Goal: Task Accomplishment & Management: Use online tool/utility

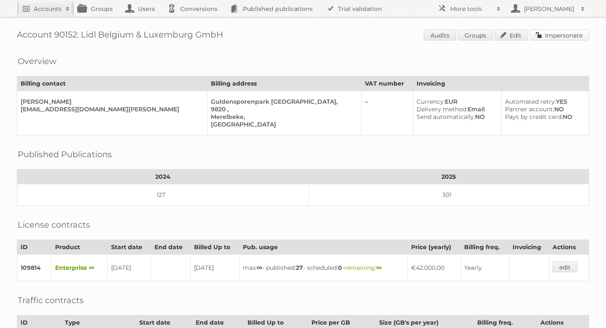
click at [571, 37] on link "Impersonate" at bounding box center [559, 34] width 59 height 11
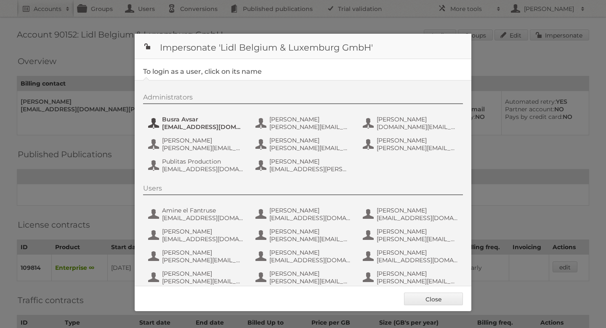
click at [200, 118] on span "Busra Avsar" at bounding box center [203, 119] width 82 height 8
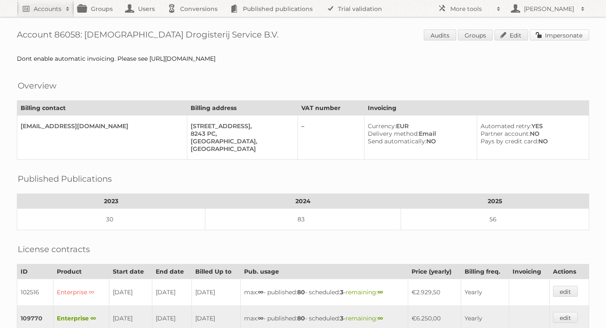
click at [544, 35] on link "Impersonate" at bounding box center [559, 34] width 59 height 11
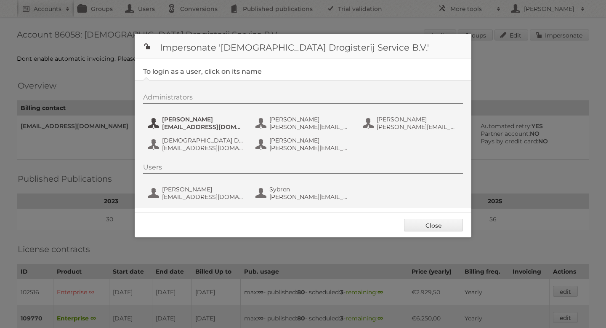
click at [195, 119] on span "Camiel Wanders" at bounding box center [203, 119] width 82 height 8
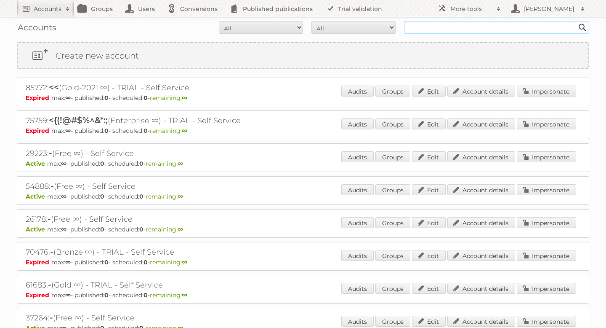
click at [471, 31] on input "text" at bounding box center [496, 27] width 185 height 13
click at [451, 27] on input "trend" at bounding box center [496, 27] width 185 height 13
type input "trendhopper"
click at [577, 21] on input "Search" at bounding box center [583, 27] width 13 height 13
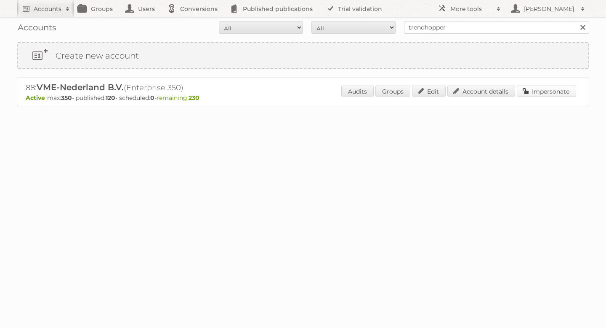
click at [531, 91] on link "Impersonate" at bounding box center [546, 90] width 59 height 11
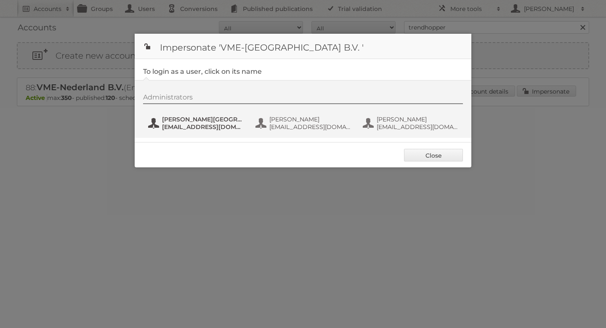
click at [219, 120] on span "Hilde van Oostende" at bounding box center [203, 119] width 82 height 8
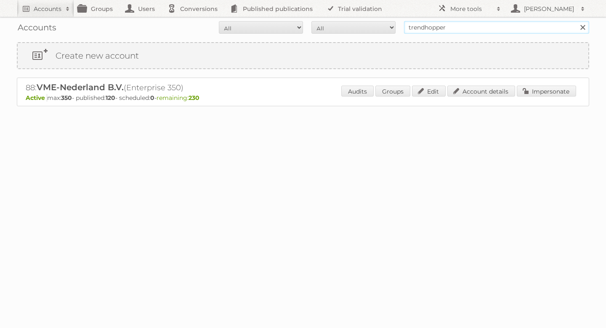
click at [457, 21] on input "trendhopper" at bounding box center [496, 27] width 185 height 13
type input "boekenvoordeel"
click at [577, 21] on input "Search" at bounding box center [583, 27] width 13 height 13
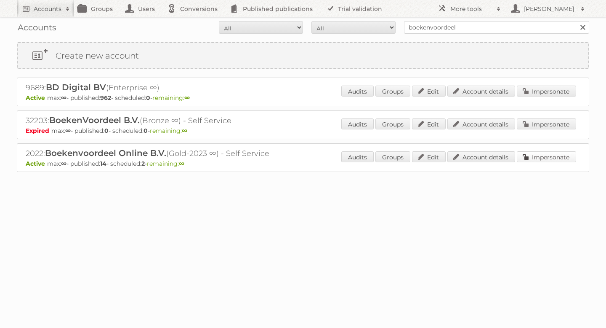
click at [553, 154] on link "Impersonate" at bounding box center [546, 156] width 59 height 11
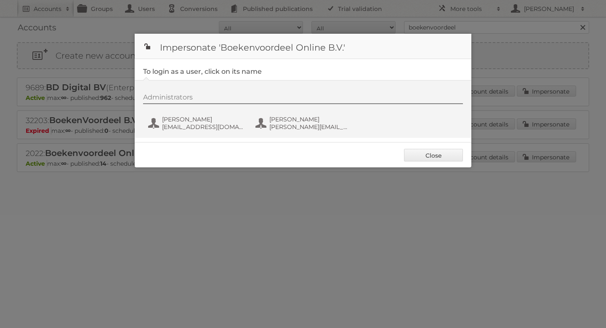
click at [202, 135] on div "Administrators [PERSON_NAME] [PERSON_NAME][EMAIL_ADDRESS][DOMAIN_NAME] [PERSON_…" at bounding box center [303, 109] width 337 height 58
click at [192, 123] on span "[EMAIL_ADDRESS][DOMAIN_NAME]" at bounding box center [203, 127] width 82 height 8
